Goal: Information Seeking & Learning: Find contact information

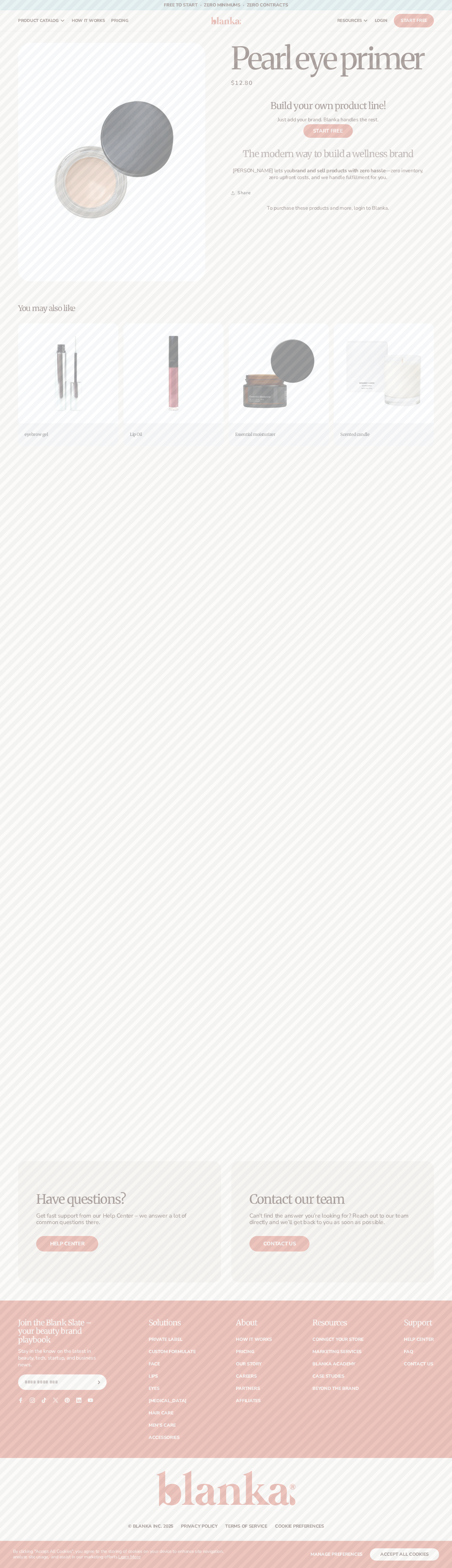
click at [279, 1244] on link "Contact us" at bounding box center [279, 1244] width 60 height 15
click at [404, 1555] on button "accept all cookies" at bounding box center [404, 1555] width 69 height 12
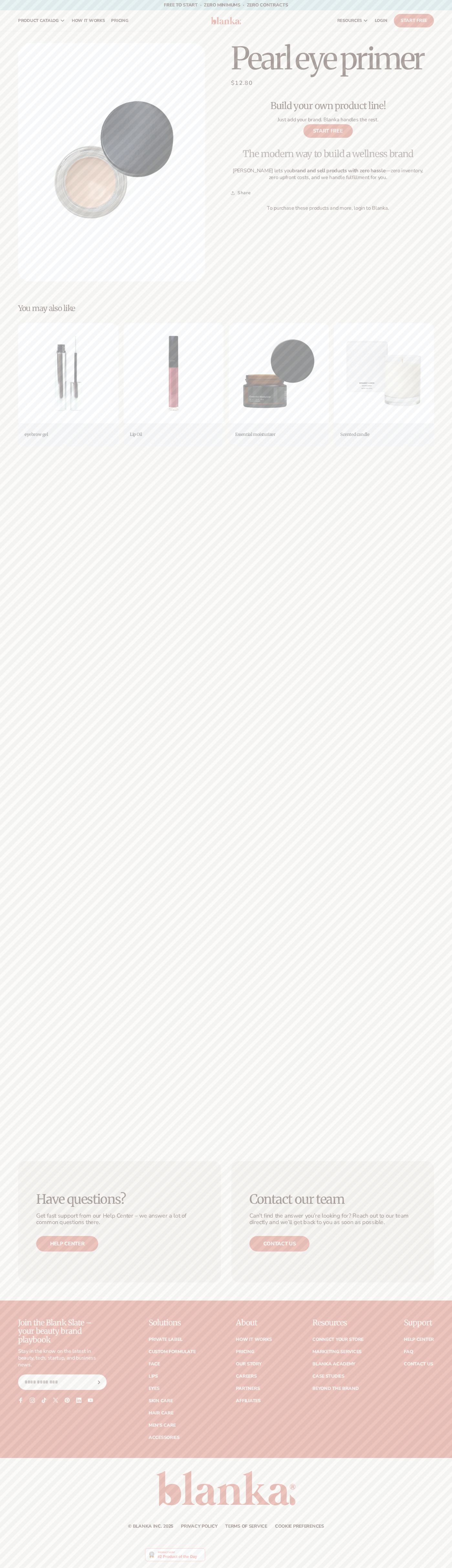
click at [345, 24] on link "resources" at bounding box center [352, 21] width 37 height 21
click at [439, 10] on header "Cart product catalog The Lab by Blanka" at bounding box center [226, 21] width 452 height 21
click at [147, 1567] on html "WE USE COOKIES By clicking "Accept All Cookies", you agree to the storing of co…" at bounding box center [226, 784] width 452 height 1568
click at [9, 1189] on div "Have questions? Get fast support from our Help Center – we answer a lot of comm…" at bounding box center [226, 1222] width 452 height 158
click at [328, 120] on p "Just add your brand. Blanka handles the rest." at bounding box center [328, 119] width 194 height 7
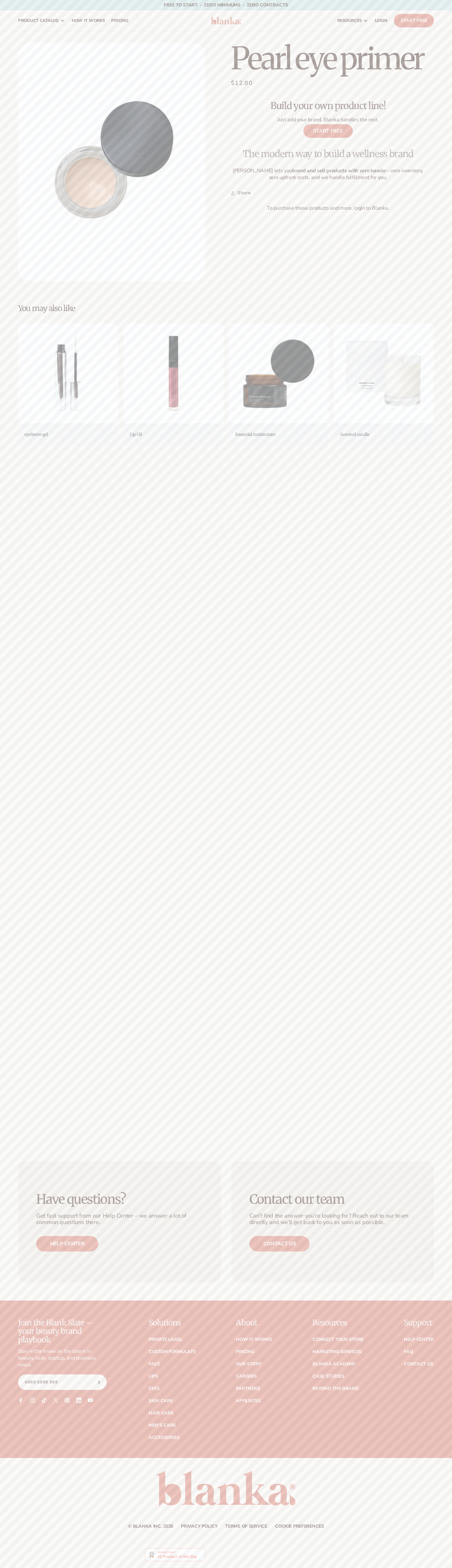
click at [242, 83] on span "$12.80" at bounding box center [242, 83] width 22 height 9
click at [241, 193] on summary "Share" at bounding box center [241, 192] width 19 height 14
